Goal: Communication & Community: Answer question/provide support

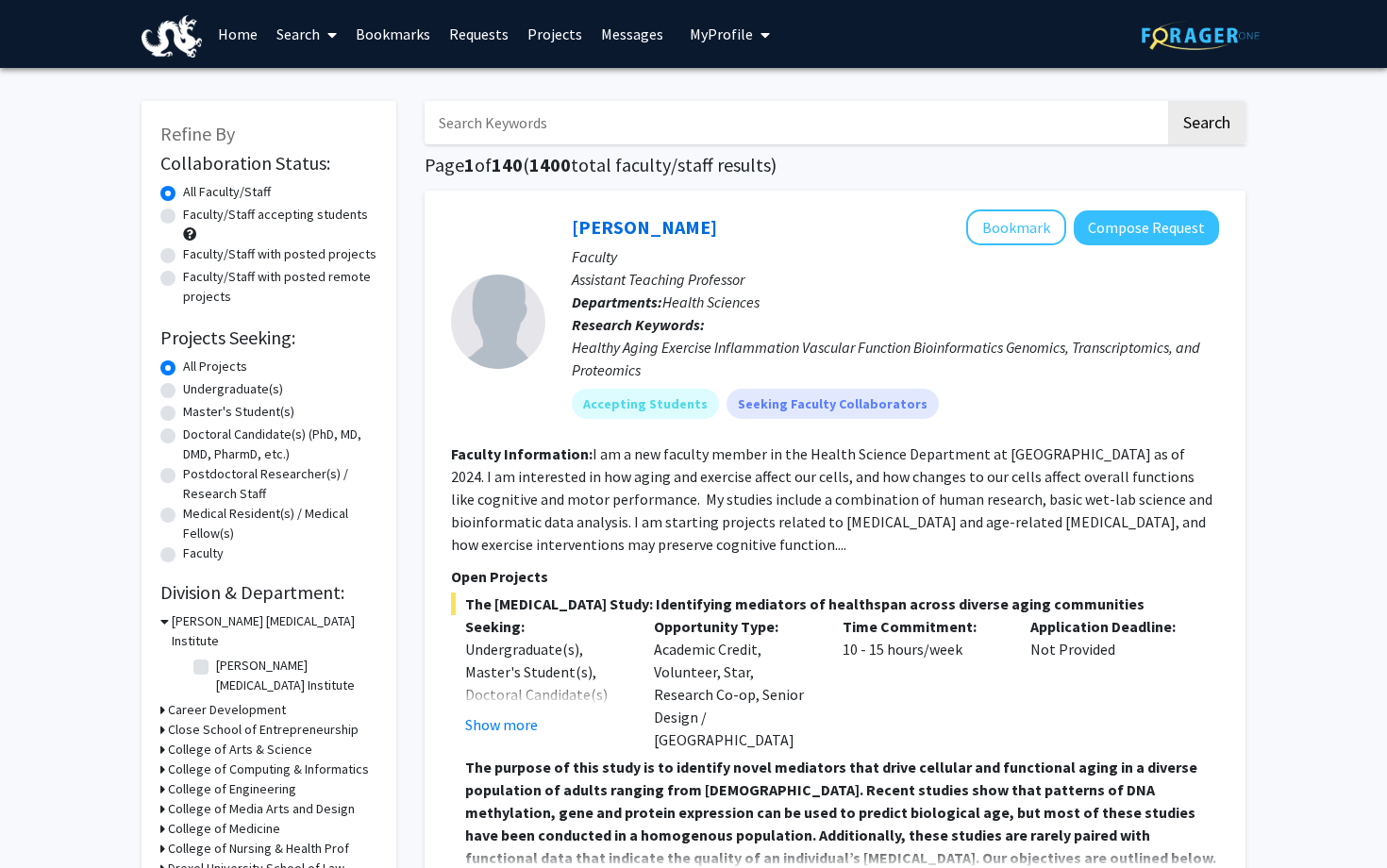
click at [630, 35] on link "Messages" at bounding box center [632, 34] width 81 height 66
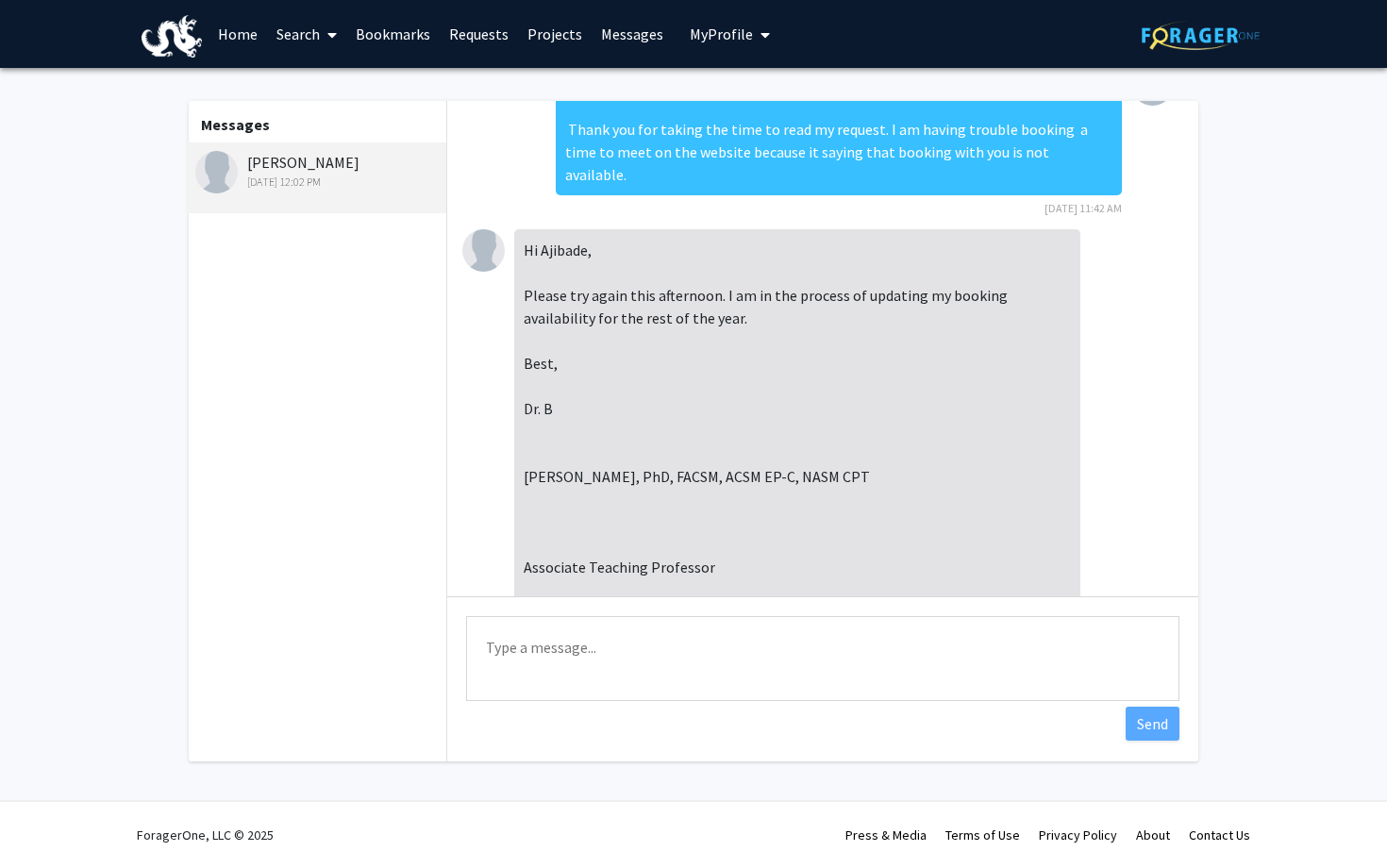
scroll to position [788, 0]
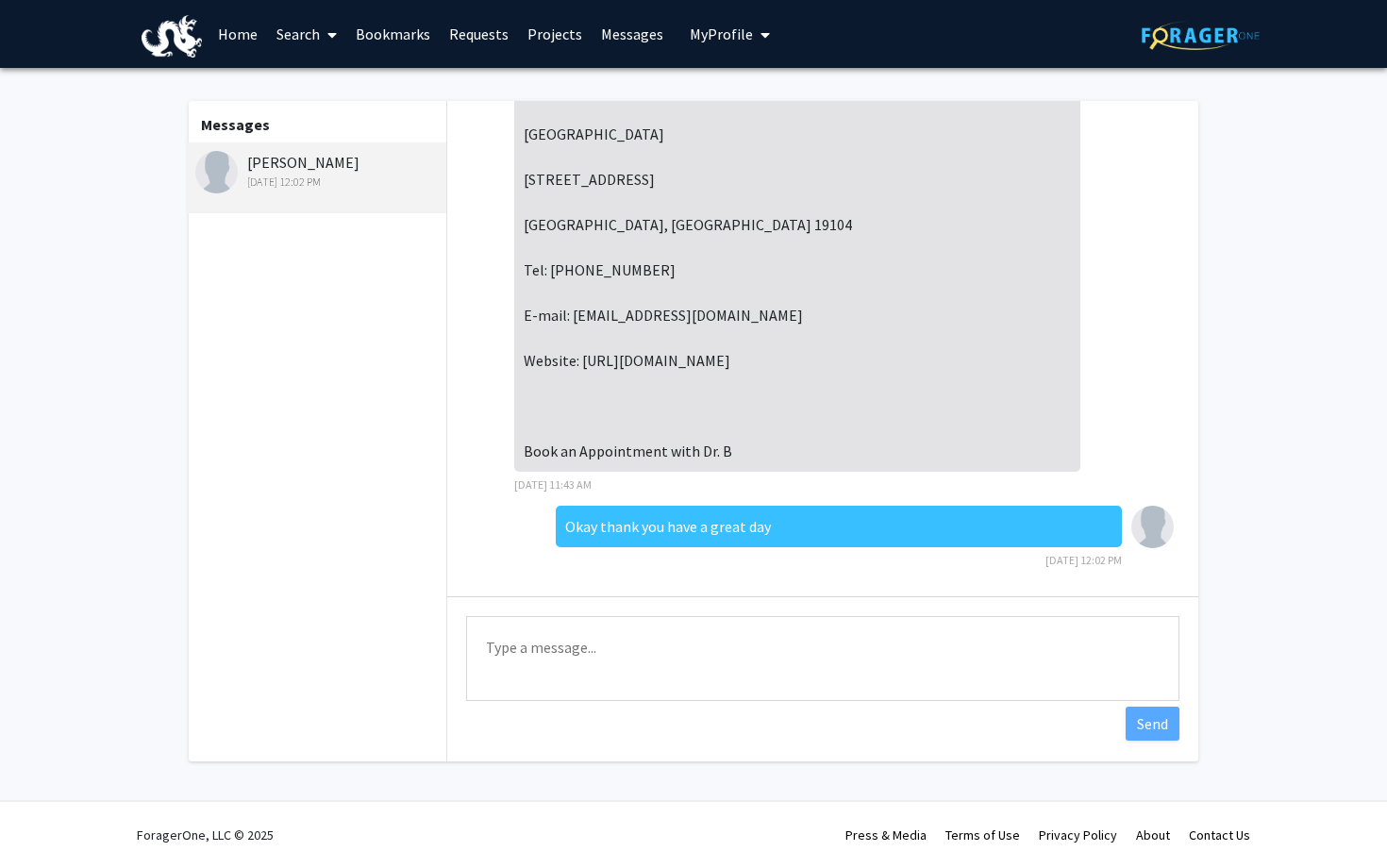
click at [558, 590] on textarea "Type a message" at bounding box center [823, 659] width 713 height 85
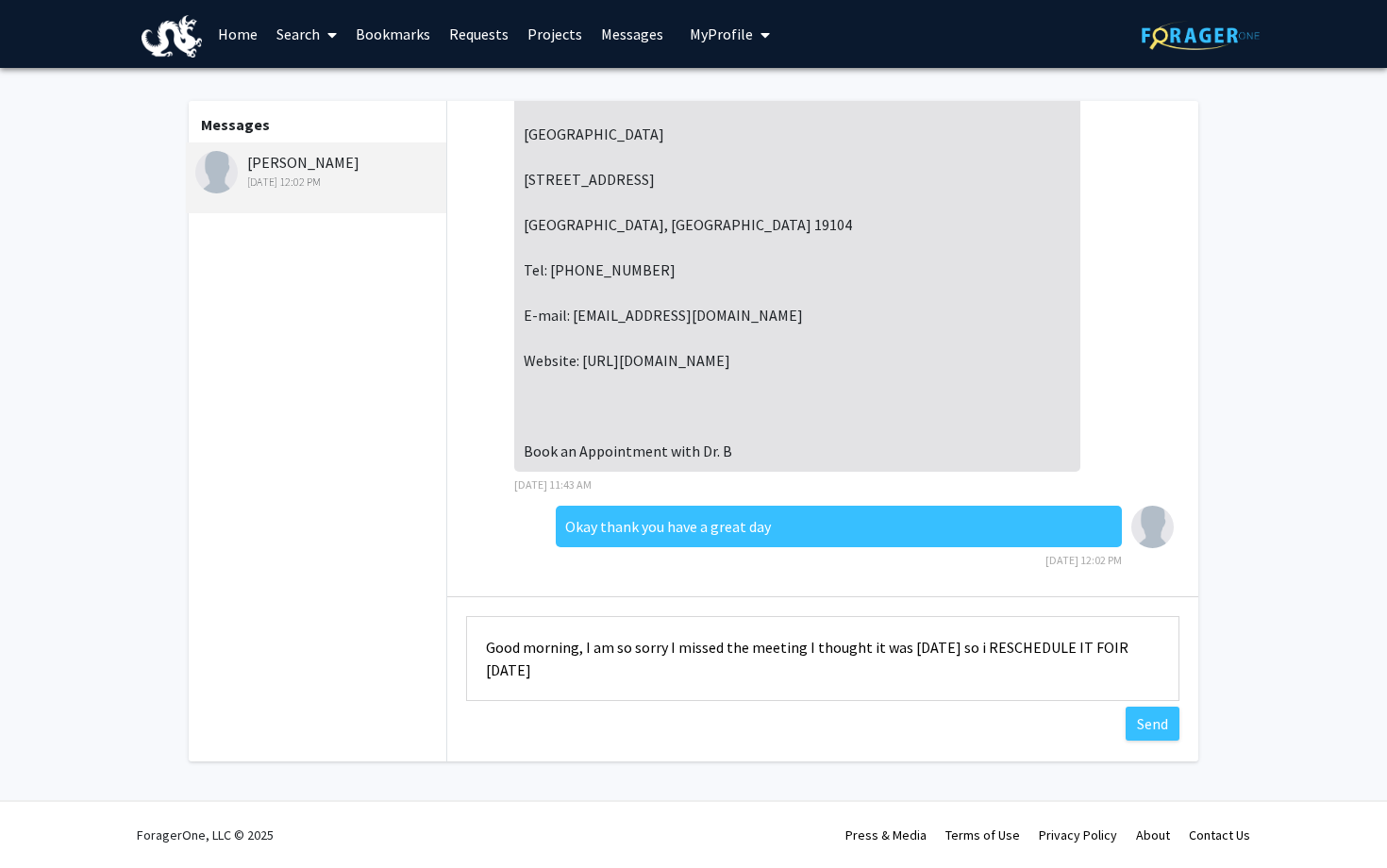
drag, startPoint x: 1001, startPoint y: 644, endPoint x: 1070, endPoint y: 672, distance: 74.5
click at [1070, 590] on textarea "Good morning, I am so sorry I missed the meeting I thought it was [DATE] so i R…" at bounding box center [823, 659] width 713 height 85
click at [494, 590] on textarea "Good morning, I am so sorry I missed the meeting I thought it was [DATE] so I r…" at bounding box center [823, 659] width 713 height 85
click at [545, 590] on textarea "Good morning, I am so sorry I missed the meeting I thought it was [DATE] so I r…" at bounding box center [823, 659] width 713 height 85
drag, startPoint x: 555, startPoint y: 668, endPoint x: 957, endPoint y: 678, distance: 402.1
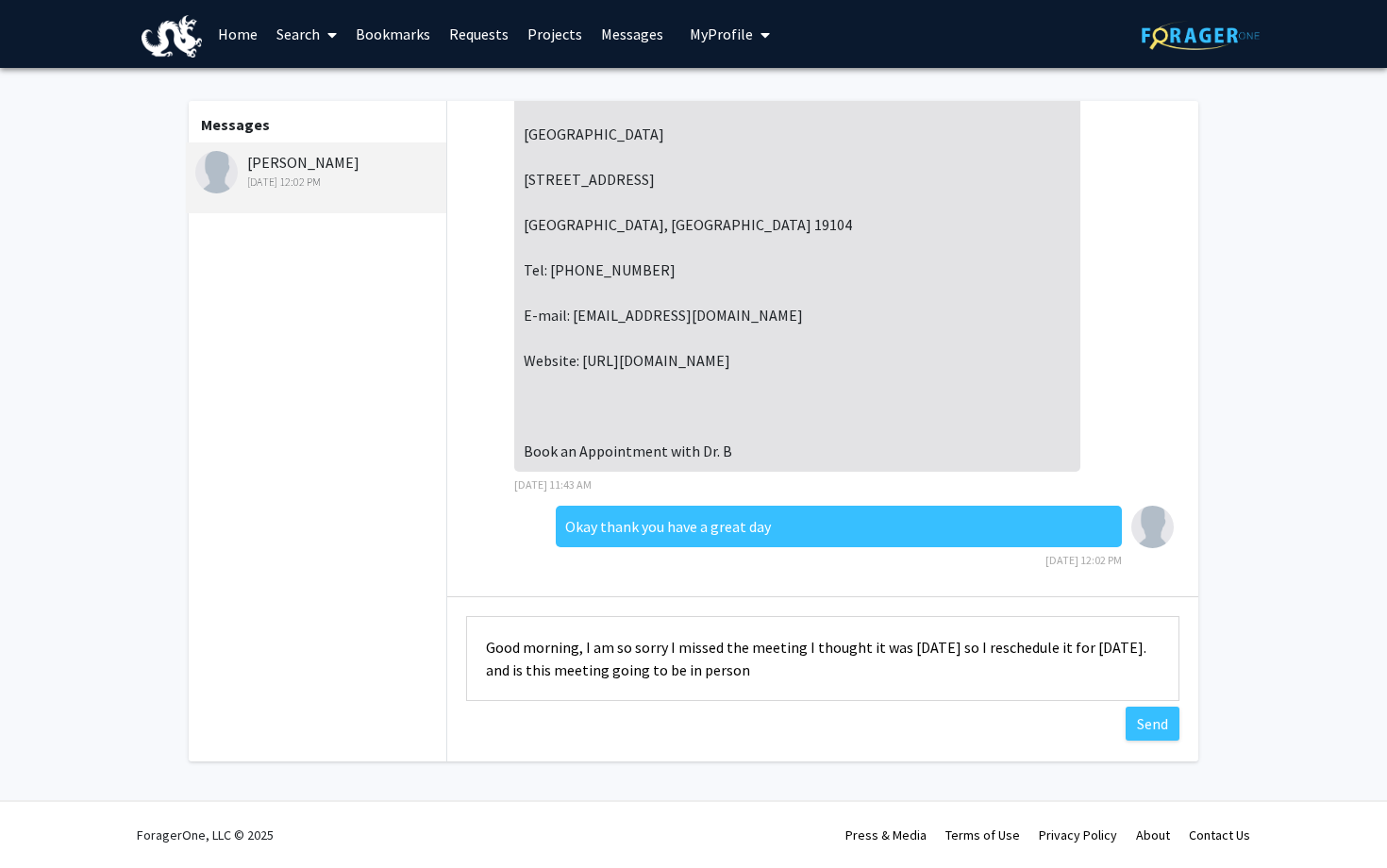
click at [957, 590] on textarea "Good morning, I am so sorry I missed the meeting I thought it was [DATE] so I r…" at bounding box center [823, 659] width 713 height 85
click at [686, 590] on textarea "Good morning, I am so sorry I missed the meeting I thought it was [DATE] so I r…" at bounding box center [823, 659] width 713 height 85
type textarea "Good morning, I am so sorry I missed the meeting I thought it was [DATE] so I r…"
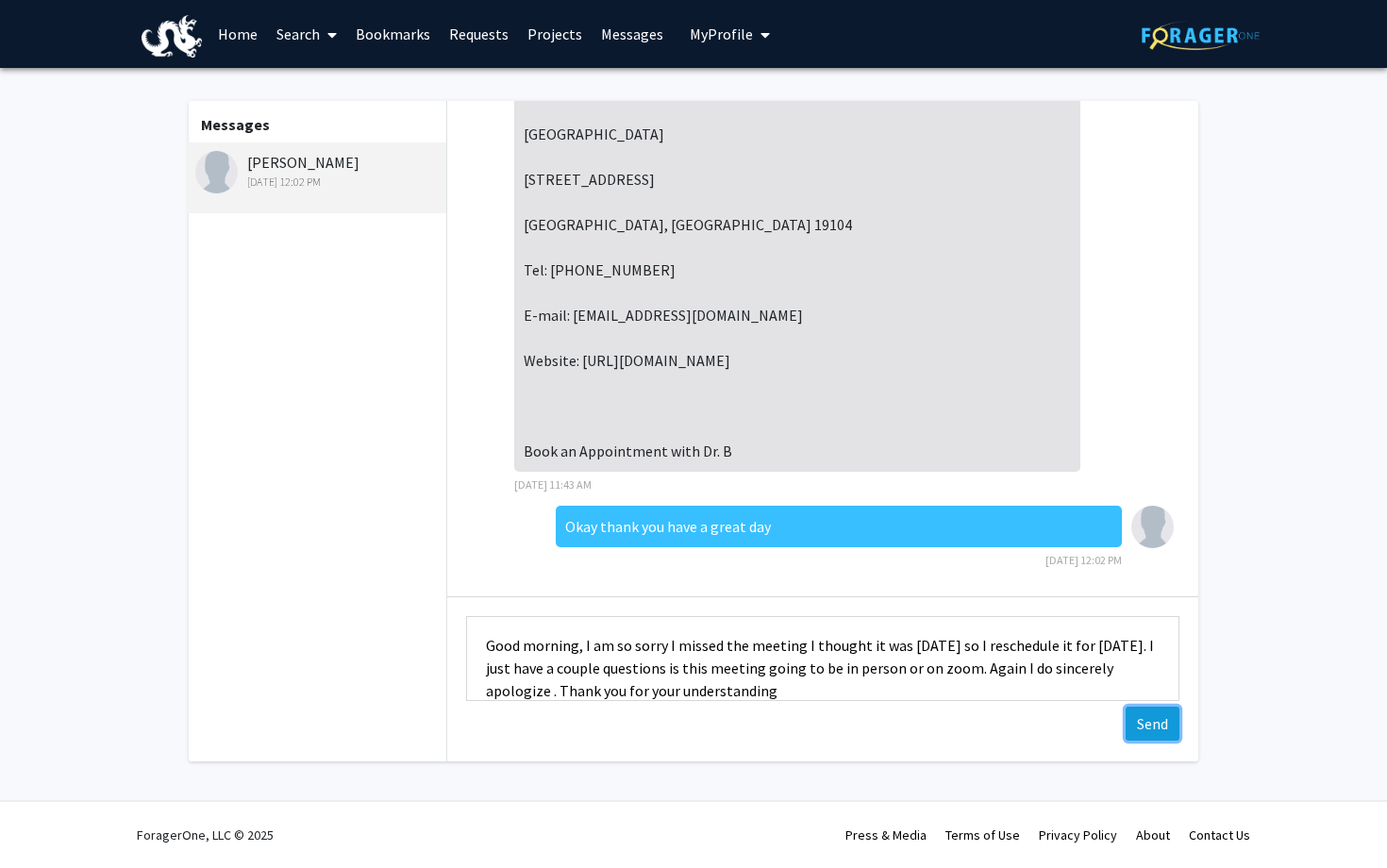
click at [1131, 590] on button "Send" at bounding box center [1153, 723] width 54 height 34
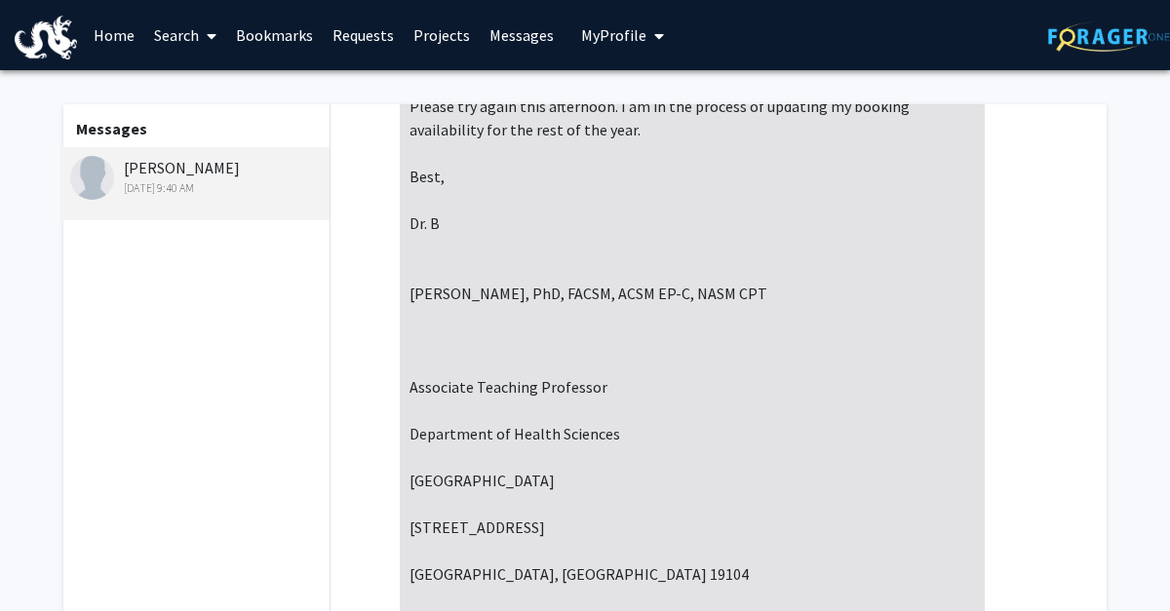
scroll to position [0, 0]
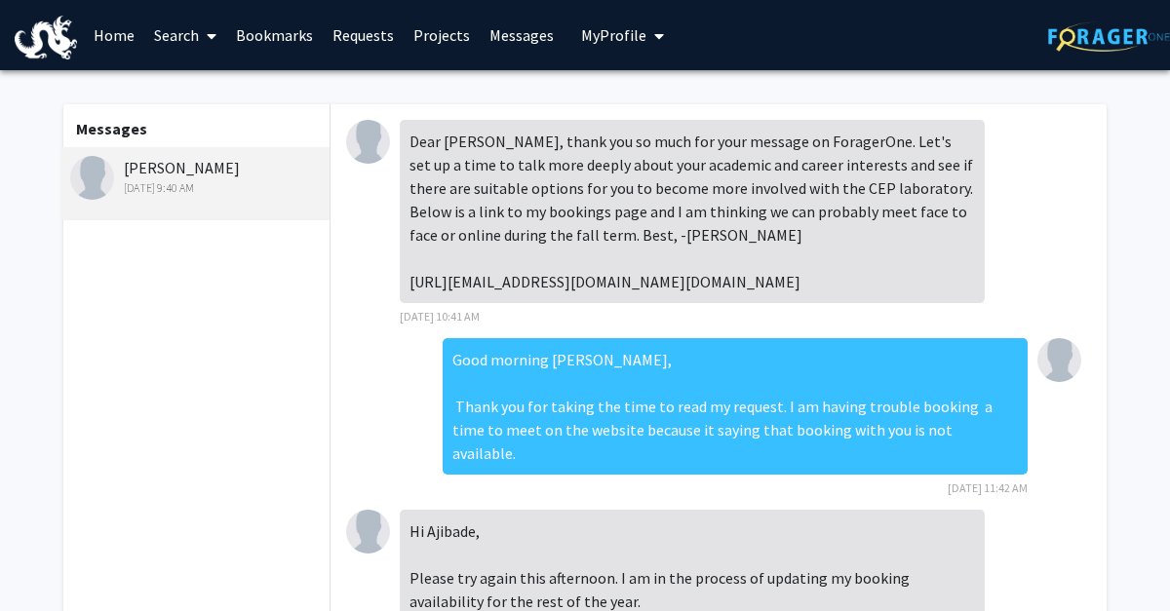
click at [161, 31] on link "Search" at bounding box center [185, 35] width 82 height 68
